Goal: Go to known website: Access a specific website the user already knows

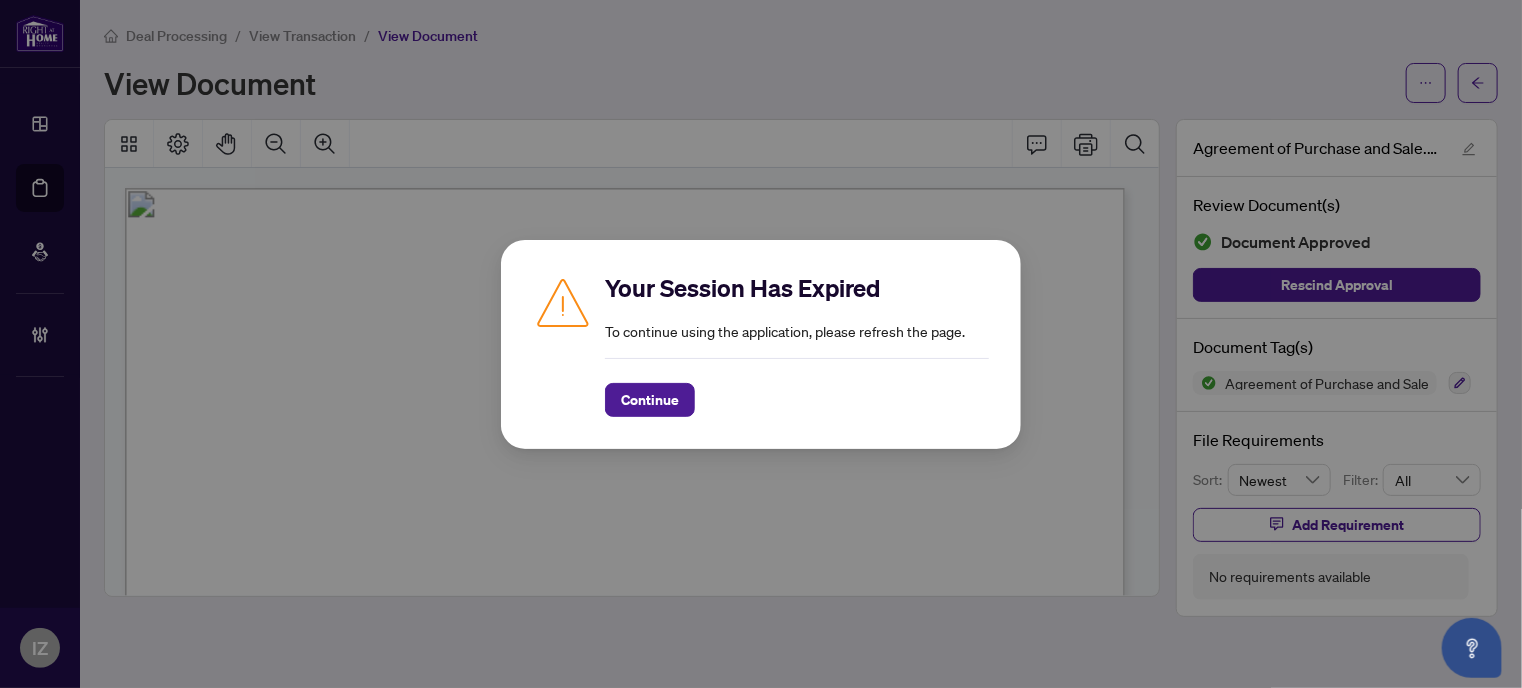
scroll to position [6740, 0]
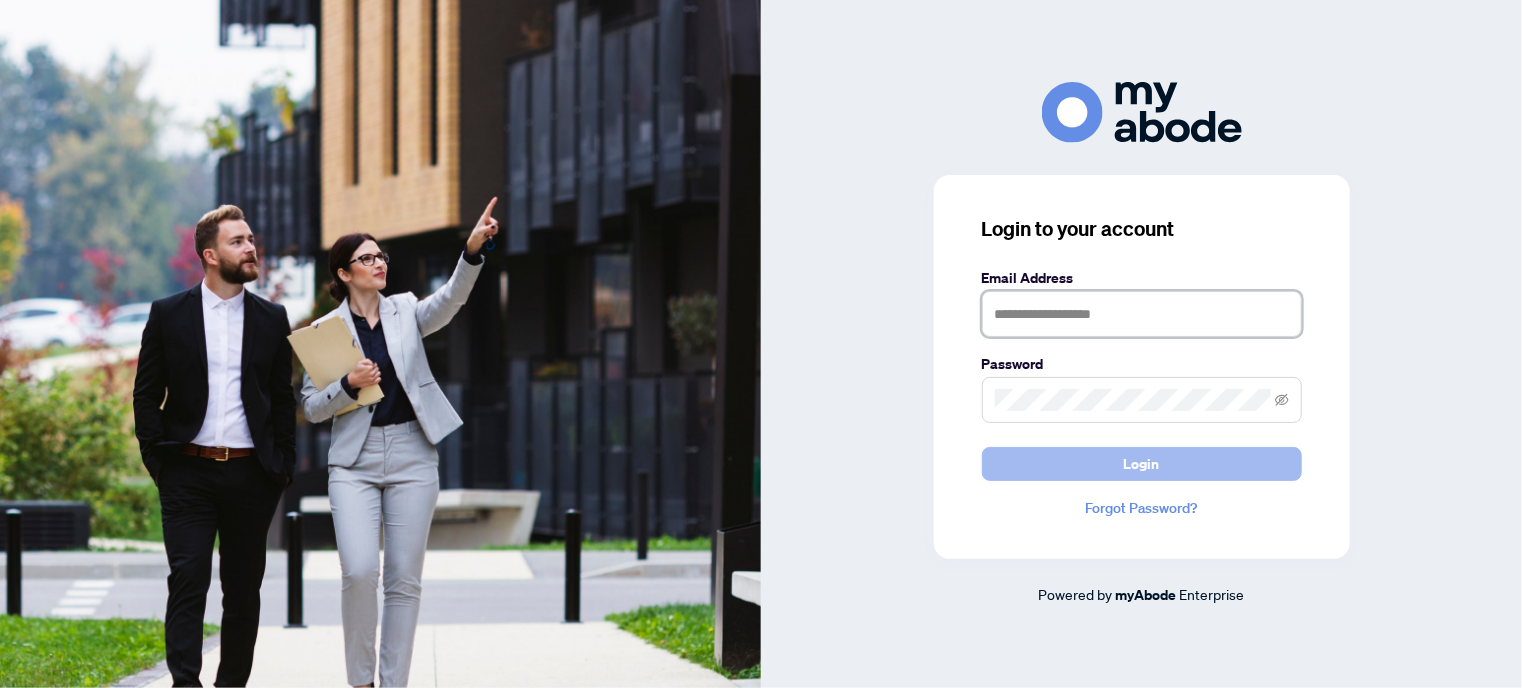
type input "**********"
click at [1059, 448] on button "Login" at bounding box center [1142, 464] width 320 height 34
